Goal: Information Seeking & Learning: Learn about a topic

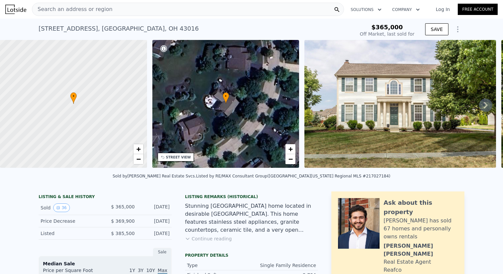
click at [81, 12] on span "Search an address or region" at bounding box center [72, 9] width 80 height 8
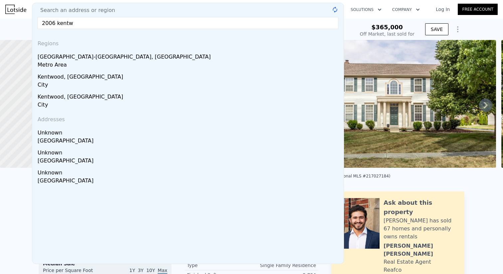
type input "2006 kentwe"
type input "$ 676,000"
type input "$ 247,710"
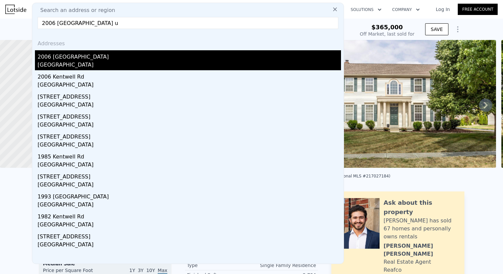
type input "2006 [GEOGRAPHIC_DATA] u"
click at [66, 62] on div "[GEOGRAPHIC_DATA]" at bounding box center [189, 65] width 303 height 9
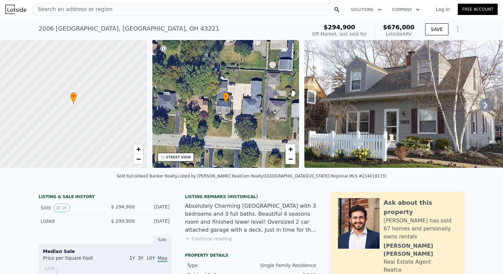
click at [208, 241] on button "Continue reading" at bounding box center [208, 238] width 47 height 7
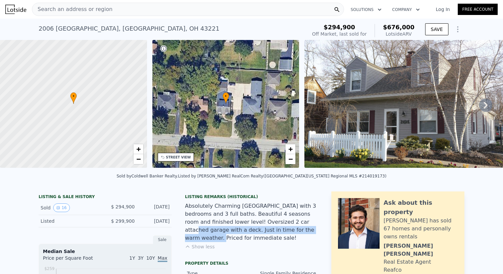
drag, startPoint x: 275, startPoint y: 234, endPoint x: 272, endPoint y: 223, distance: 11.5
click at [272, 223] on div "Absolutely Charming [GEOGRAPHIC_DATA] with 3 bedrooms and 3 full baths. Beautif…" at bounding box center [251, 222] width 133 height 40
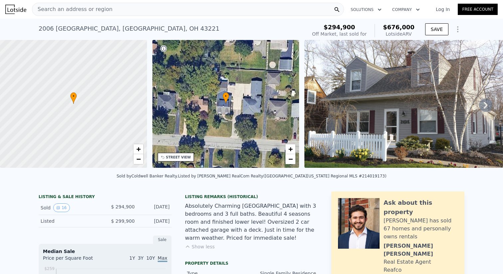
click at [242, 223] on div "Absolutely Charming [GEOGRAPHIC_DATA] with 3 bedrooms and 3 full baths. Beautif…" at bounding box center [251, 222] width 133 height 40
